Goal: Task Accomplishment & Management: Manage account settings

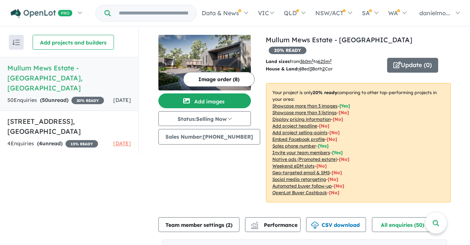
click at [70, 67] on h5 "Mullum Mews Estate - [GEOGRAPHIC_DATA] , [GEOGRAPHIC_DATA]" at bounding box center [69, 78] width 124 height 30
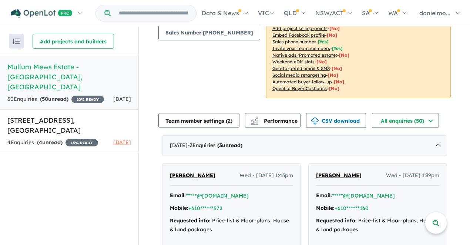
scroll to position [105, 0]
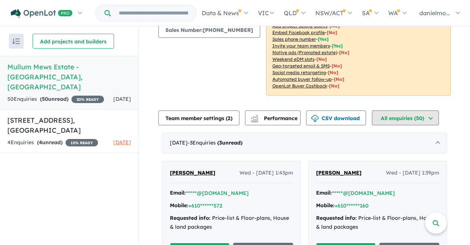
click at [435, 110] on button "All enquiries ( 50 )" at bounding box center [405, 117] width 67 height 15
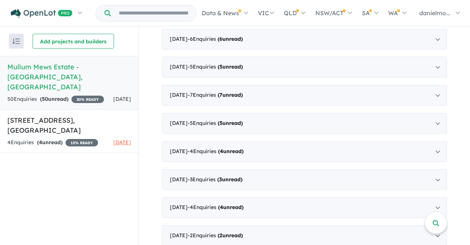
scroll to position [0, 0]
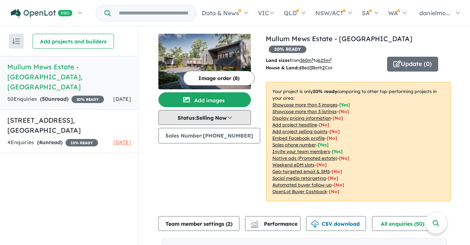
click at [225, 119] on button "Status: Selling Now" at bounding box center [204, 117] width 93 height 15
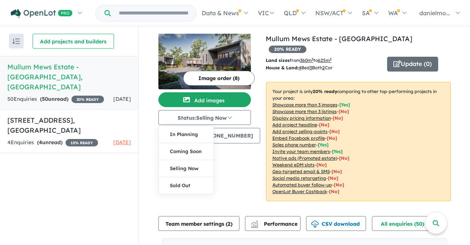
click at [241, 168] on div "Image order ( 8 ) Add images Status: Selling Now In Planning Coming Soon Sellin…" at bounding box center [211, 122] width 107 height 176
click at [155, 10] on input "Try estate name, suburb, builder or developer" at bounding box center [153, 13] width 83 height 16
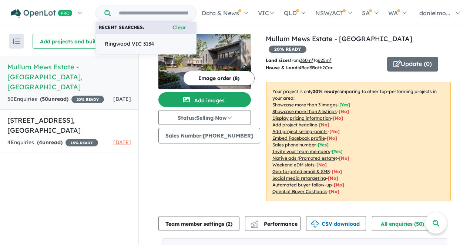
click at [129, 45] on span "Ringwood VIC 3134" at bounding box center [130, 44] width 50 height 9
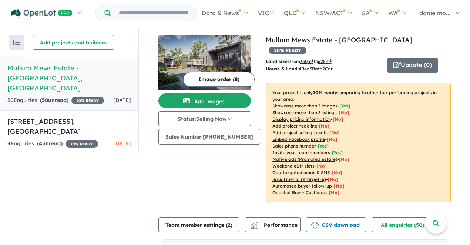
scroll to position [1, 0]
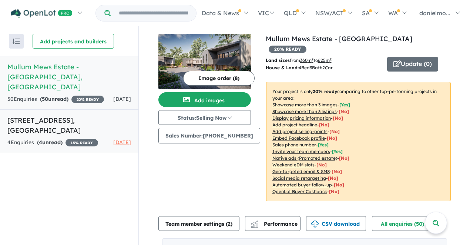
click at [81, 115] on h5 "[STREET_ADDRESS]" at bounding box center [69, 125] width 124 height 20
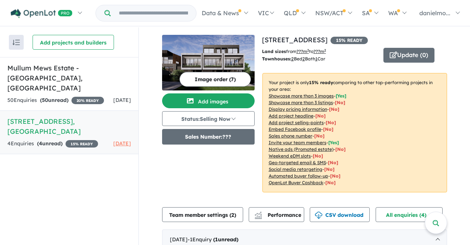
click at [231, 133] on button "Sales Number: ???" at bounding box center [208, 137] width 93 height 16
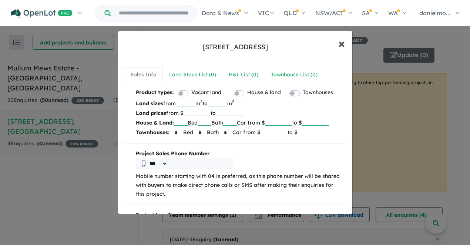
click at [342, 46] on span "×" at bounding box center [341, 43] width 7 height 16
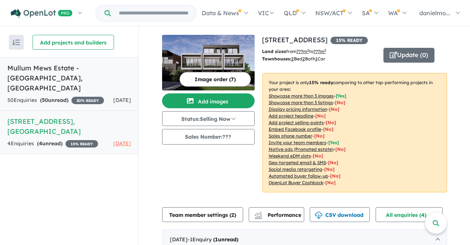
click at [77, 71] on h5 "Mullum Mews Estate - [GEOGRAPHIC_DATA] , [GEOGRAPHIC_DATA]" at bounding box center [69, 78] width 124 height 30
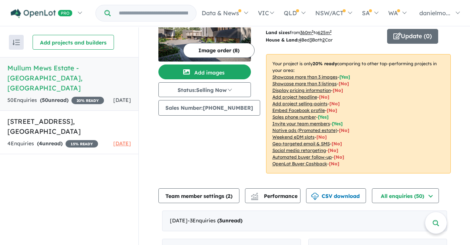
scroll to position [29, 0]
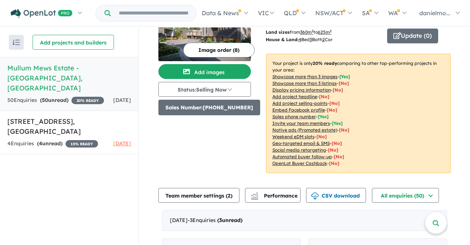
click at [212, 111] on button "Sales Number: +610418804787" at bounding box center [209, 108] width 102 height 16
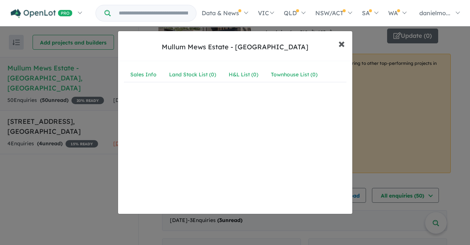
click at [342, 45] on span "×" at bounding box center [341, 43] width 7 height 16
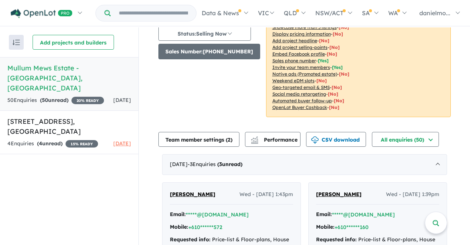
scroll to position [0, 0]
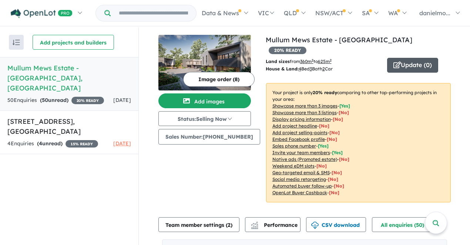
click at [402, 58] on button "Update ( 0 )" at bounding box center [412, 65] width 51 height 15
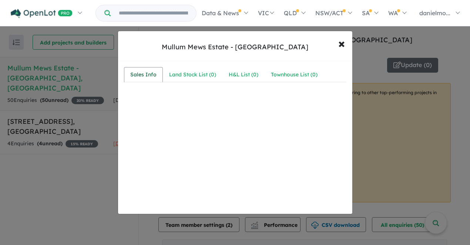
click at [147, 72] on div "Sales Info" at bounding box center [143, 74] width 26 height 9
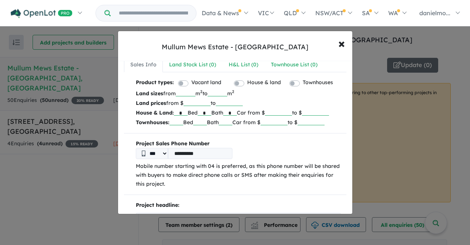
scroll to position [12, 0]
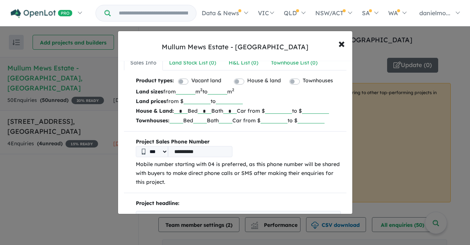
click at [177, 157] on input "**********" at bounding box center [200, 151] width 64 height 11
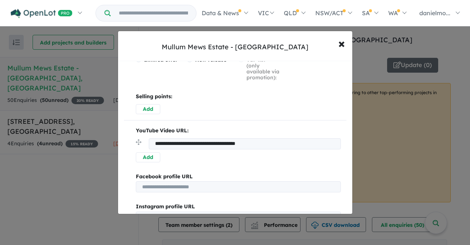
scroll to position [362, 0]
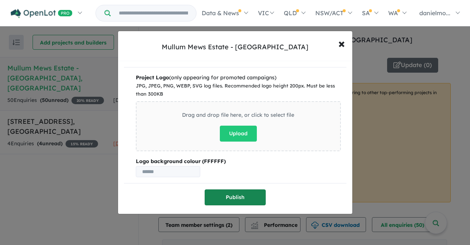
type input "*********"
click at [245, 194] on button "Publish" at bounding box center [235, 197] width 61 height 16
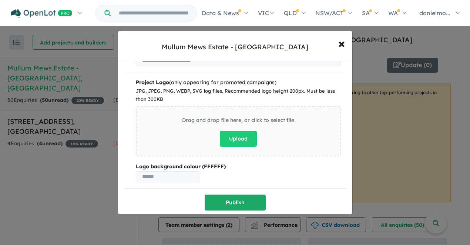
scroll to position [0, 0]
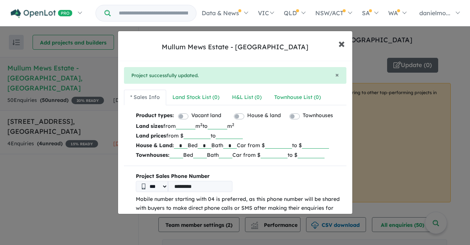
click at [342, 47] on span "×" at bounding box center [341, 43] width 7 height 16
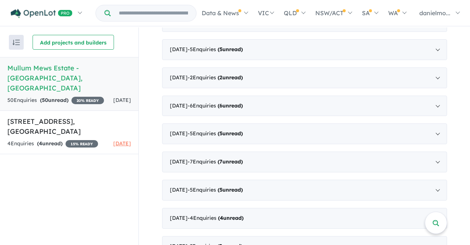
scroll to position [515, 0]
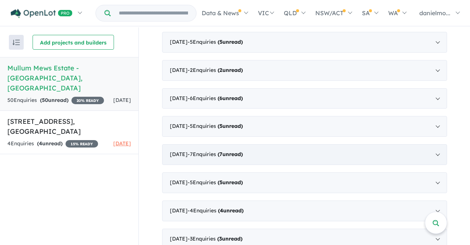
click at [307, 144] on div "March 2025 - 7 Enquir ies ( 7 unread)" at bounding box center [304, 154] width 285 height 21
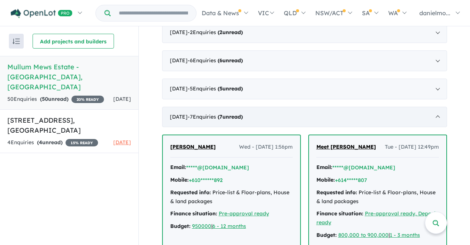
scroll to position [303, 0]
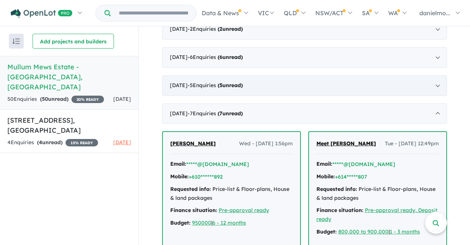
click at [312, 76] on div "April 2025 - 5 Enquir ies ( 5 unread)" at bounding box center [304, 85] width 285 height 21
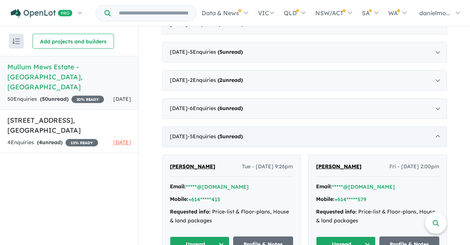
scroll to position [249, 0]
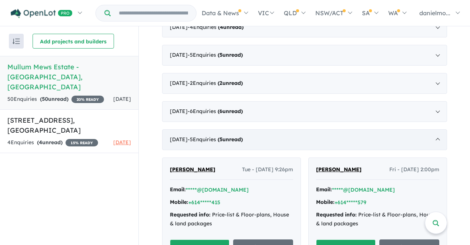
click at [312, 76] on div "June 2025 - 2 Enquir ies ( 2 unread)" at bounding box center [304, 83] width 285 height 21
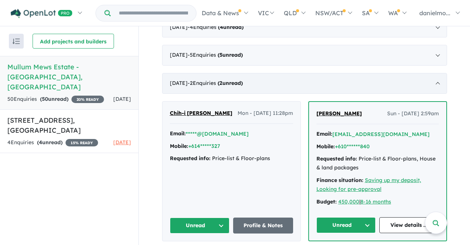
click at [318, 73] on div "June 2025 - 2 Enquir ies ( 2 unread)" at bounding box center [304, 83] width 285 height 21
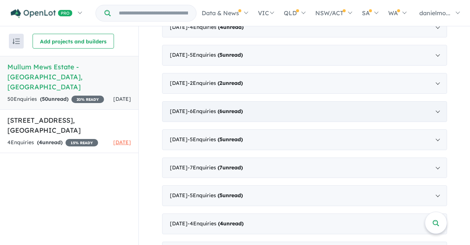
click at [318, 101] on div "May 2025 - 6 Enquir ies ( 6 unread)" at bounding box center [304, 111] width 285 height 21
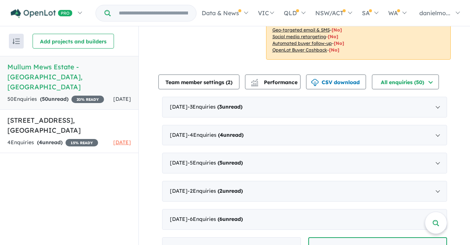
scroll to position [177, 0]
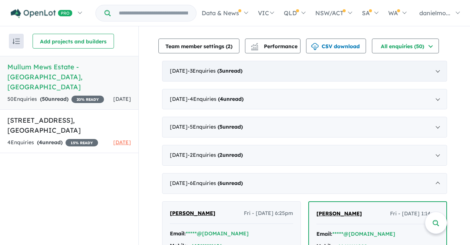
click at [380, 61] on div "September 2025 - 3 Enquir ies ( 3 unread)" at bounding box center [304, 71] width 285 height 21
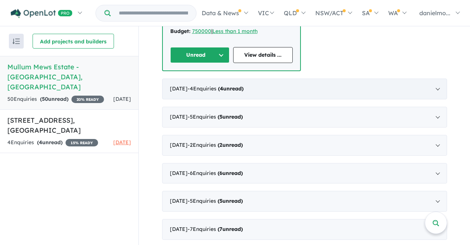
click at [373, 88] on div "August 2025 - 4 Enquir ies ( 4 unread)" at bounding box center [304, 88] width 285 height 21
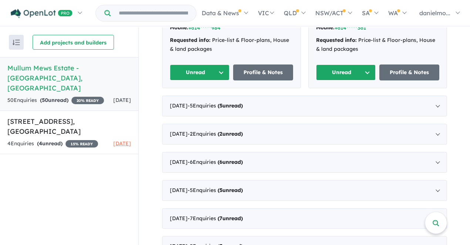
scroll to position [409, 0]
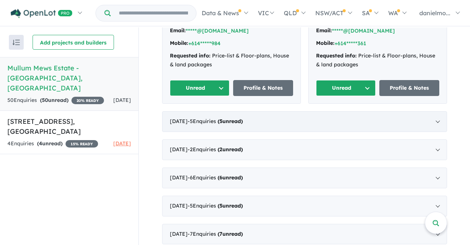
click at [364, 111] on div "July 2025 - 5 Enquir ies ( 5 unread)" at bounding box center [304, 121] width 285 height 21
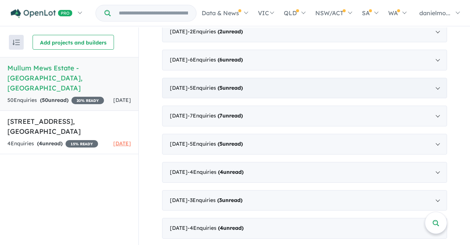
click at [358, 78] on div "April 2025 - 5 Enquir ies ( 5 unread)" at bounding box center [304, 88] width 285 height 21
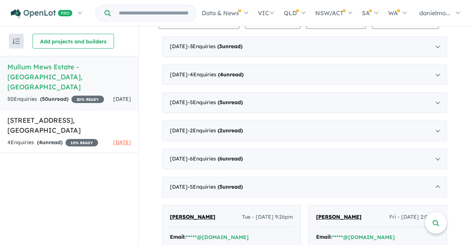
scroll to position [0, 0]
